Goal: Transaction & Acquisition: Purchase product/service

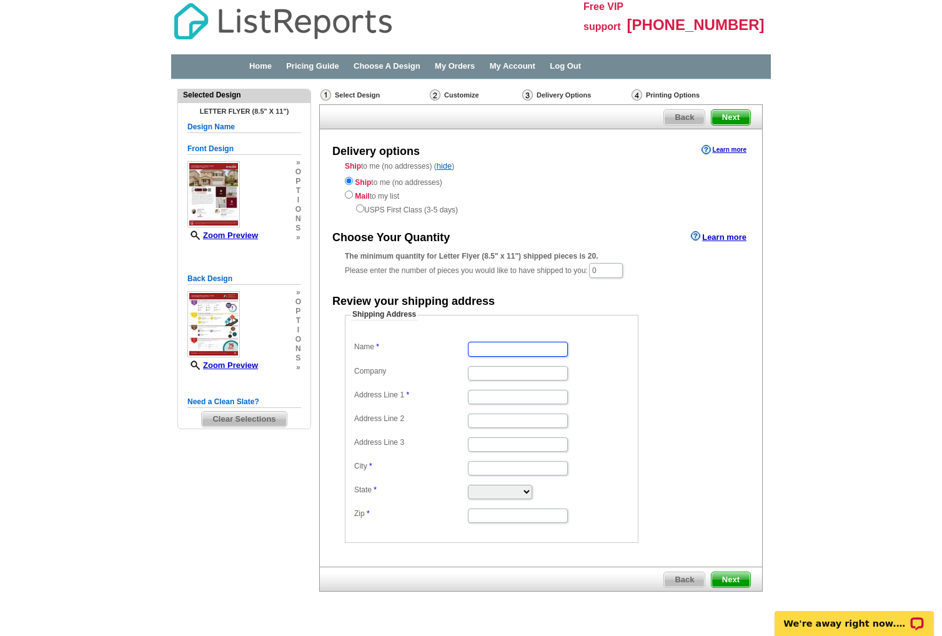
click at [486, 349] on input "Name" at bounding box center [518, 349] width 100 height 14
type input "ESTHEFANY"
type input "11 GRAPEVINE CT"
type input "A"
type input "OAKLEY"
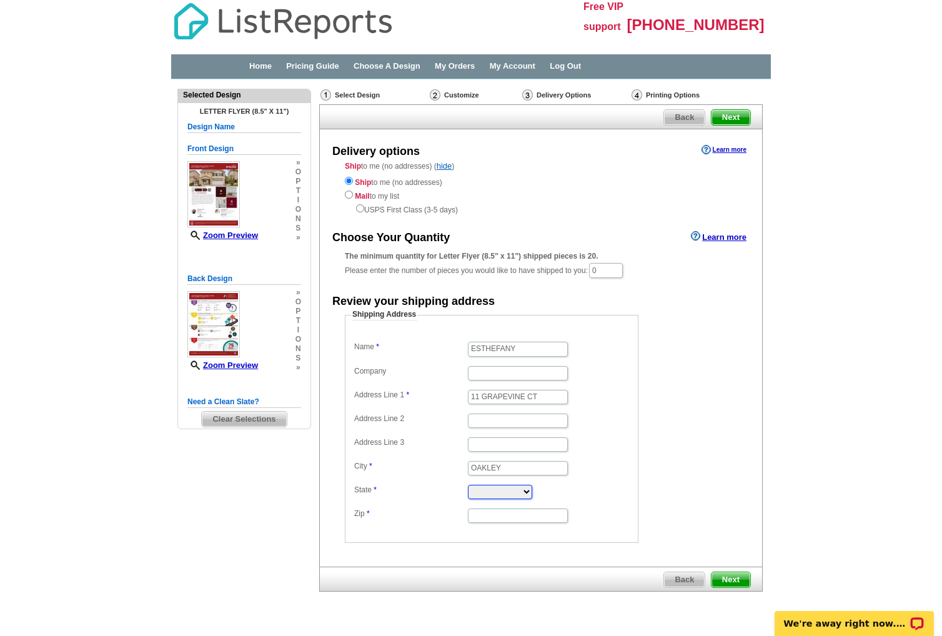
select select "CA"
type input "94561"
click at [728, 575] on span "Next" at bounding box center [730, 579] width 39 height 15
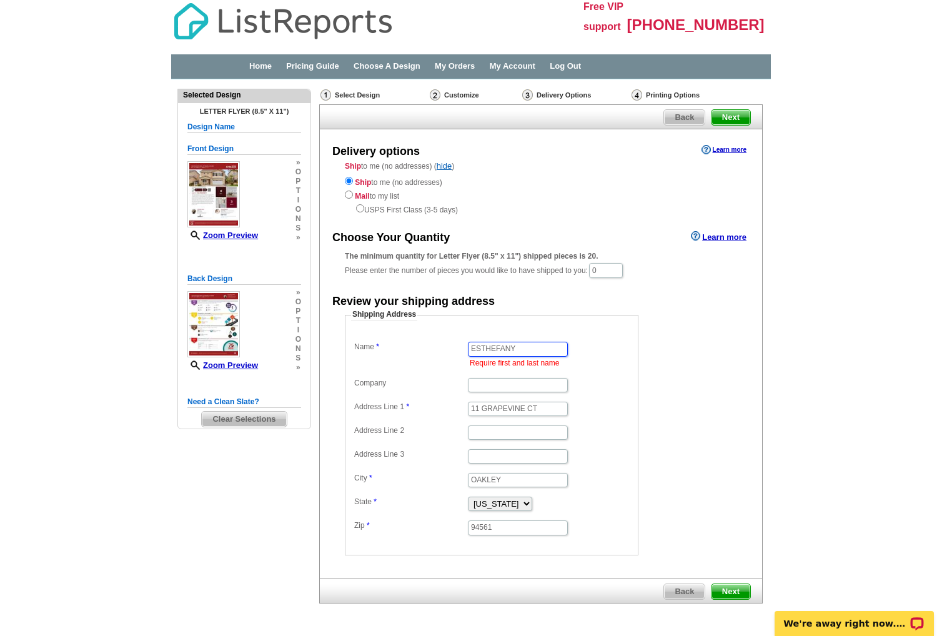
click at [531, 345] on input "ESTHEFANY" at bounding box center [518, 349] width 100 height 14
type input "[PERSON_NAME]"
click at [738, 594] on span "Next" at bounding box center [730, 591] width 39 height 15
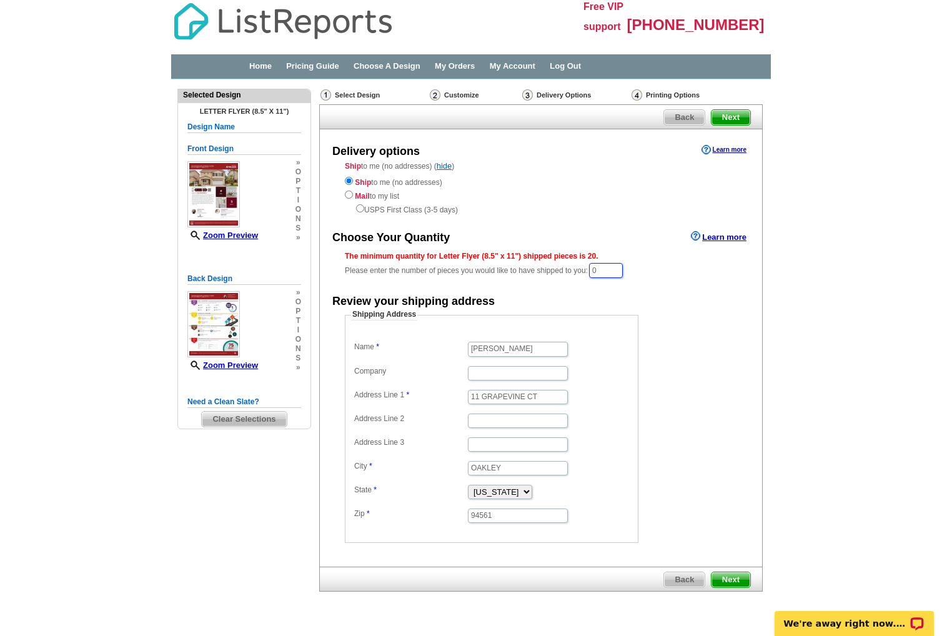
drag, startPoint x: 607, startPoint y: 270, endPoint x: 570, endPoint y: 268, distance: 36.3
click at [571, 268] on div "The minimum quantity for Letter Flyer (8.5" x 11") shipped pieces is 20. Please…" at bounding box center [541, 264] width 392 height 29
type input "20"
click at [735, 394] on form "Shipping Address Name ESTHEFANY PEREZ Company Address Line 1 11 GRAPEVINE CT Ad…" at bounding box center [541, 427] width 392 height 234
click at [725, 575] on span "Next" at bounding box center [730, 580] width 39 height 15
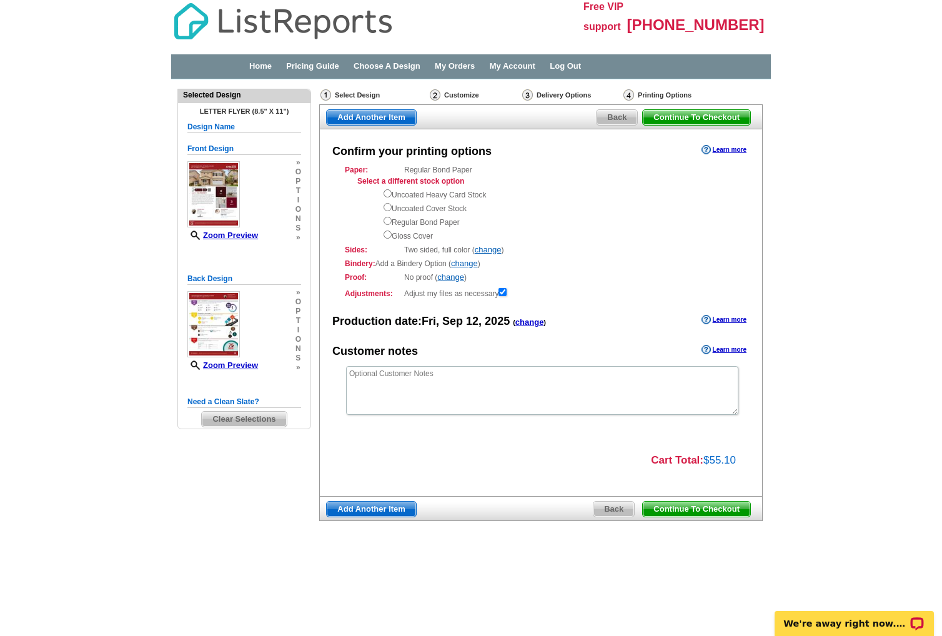
click at [382, 234] on div "Select a different stock option Uncoated Heavy Card Stock Uncoated Cover Stock …" at bounding box center [547, 209] width 380 height 66
click at [390, 236] on input "radio" at bounding box center [388, 234] width 8 height 8
radio input "true"
click at [709, 508] on span "Continue To Checkout" at bounding box center [696, 509] width 107 height 15
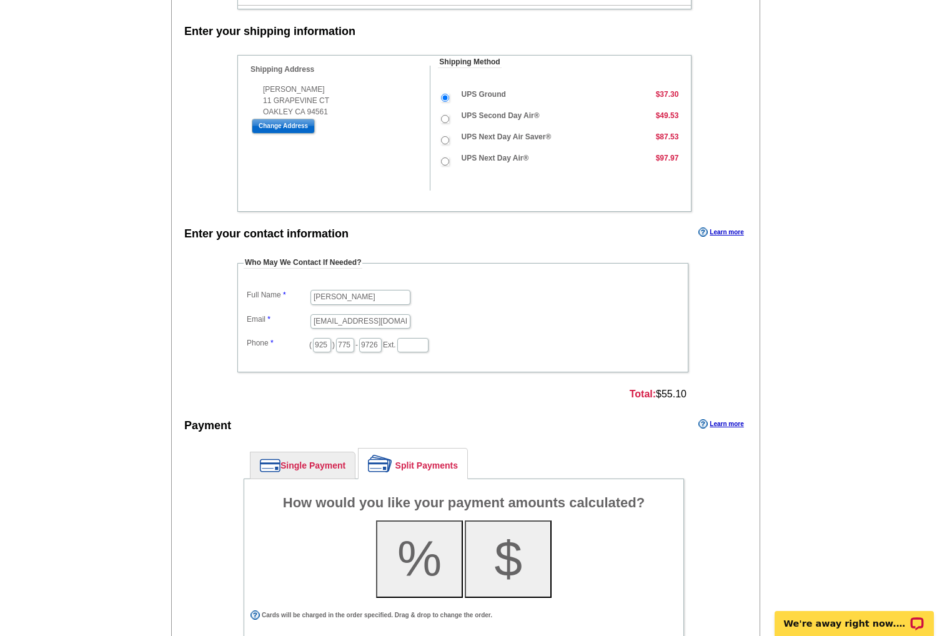
scroll to position [461, 0]
